Goal: Information Seeking & Learning: Learn about a topic

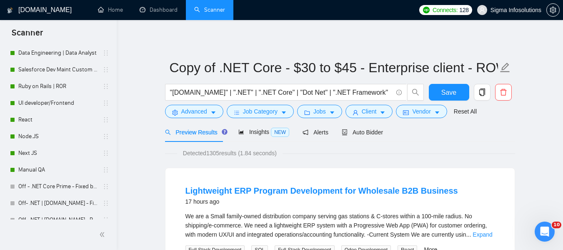
scroll to position [353, 0]
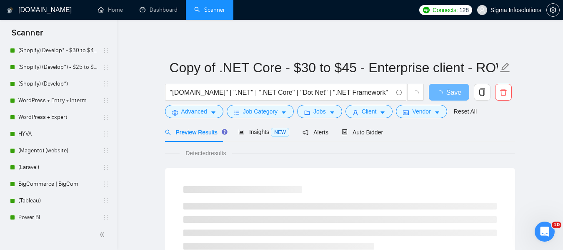
scroll to position [162, 0]
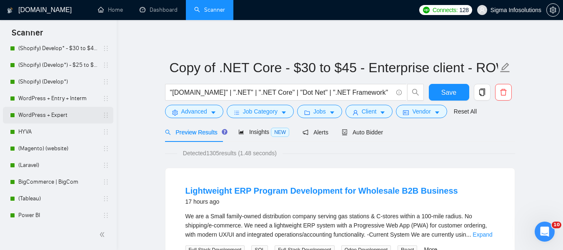
click at [48, 113] on link "WordPress + Expert" at bounding box center [57, 115] width 79 height 17
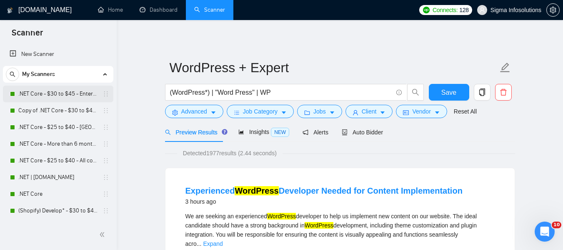
click at [55, 100] on link ".NET Core - $30 to $45 - Enterprise client - ROW" at bounding box center [57, 93] width 79 height 17
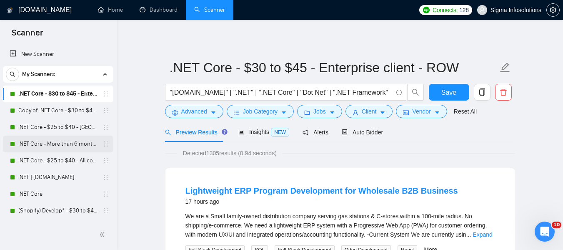
click at [38, 138] on link ".NET Core - More than 6 months of work" at bounding box center [57, 143] width 79 height 17
